Goal: Information Seeking & Learning: Find specific fact

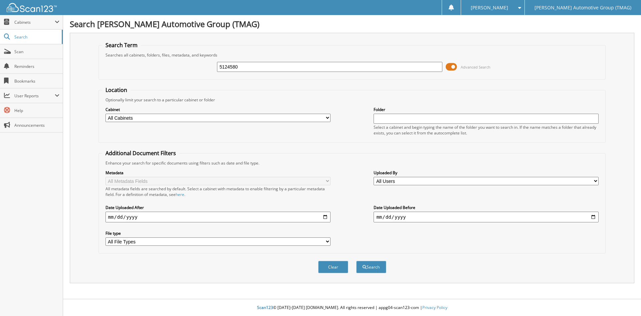
type input "5124580"
click at [356, 261] on button "Search" at bounding box center [371, 267] width 30 height 12
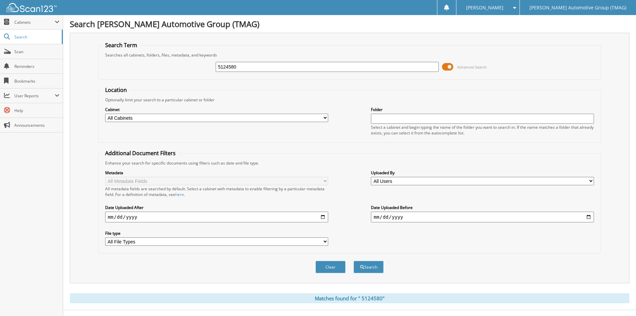
click at [228, 66] on input "5124580" at bounding box center [327, 67] width 223 height 10
type input "5124580"
click at [354, 261] on button "Search" at bounding box center [369, 267] width 30 height 12
